Goal: Information Seeking & Learning: Check status

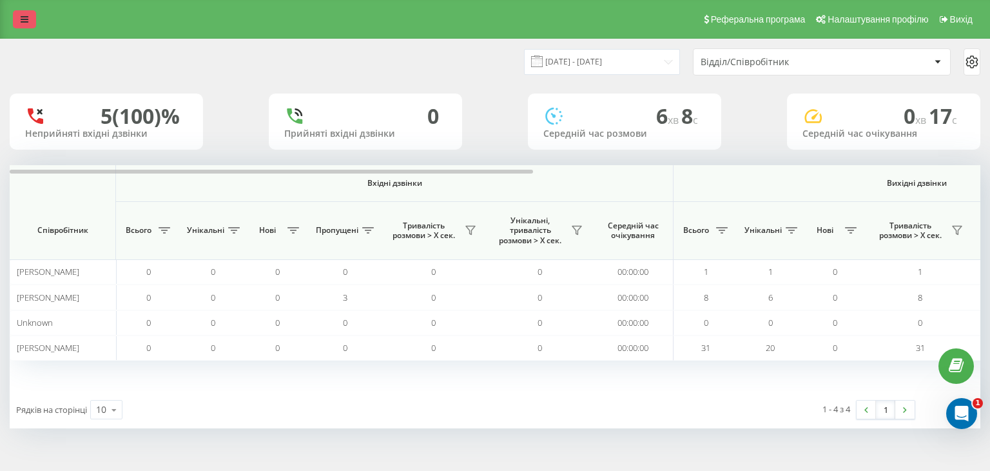
click at [24, 17] on icon at bounding box center [25, 19] width 8 height 9
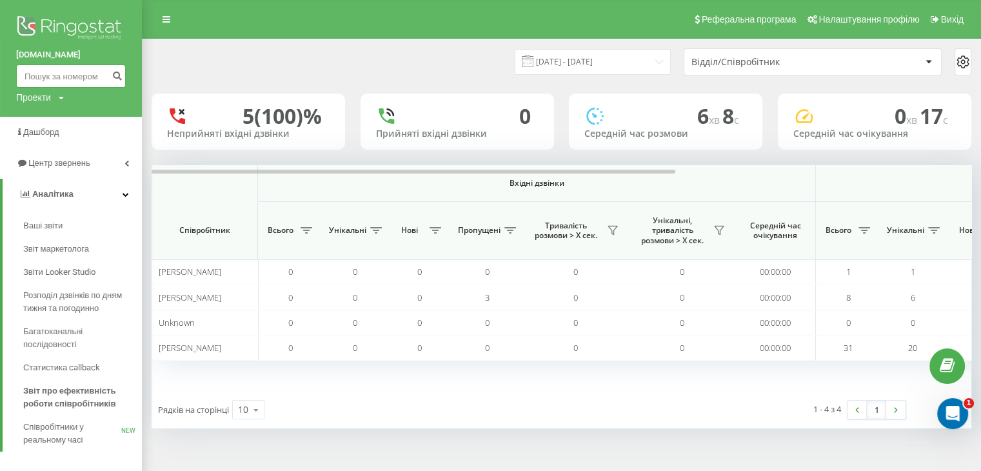
click at [52, 84] on input at bounding box center [71, 75] width 110 height 23
paste input "380502792104"
type input "380502792104"
click at [117, 77] on icon "submit" at bounding box center [117, 74] width 11 height 8
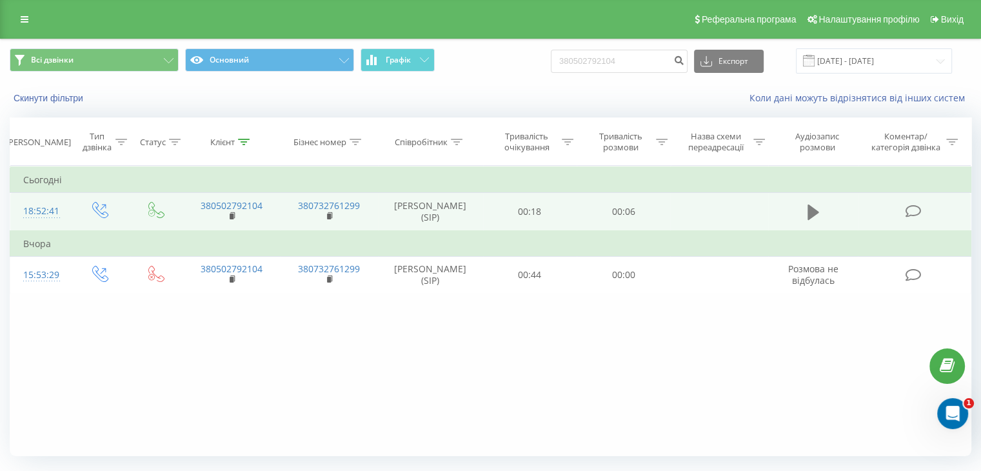
click at [813, 213] on icon at bounding box center [813, 211] width 12 height 15
